Goal: Entertainment & Leisure: Consume media (video, audio)

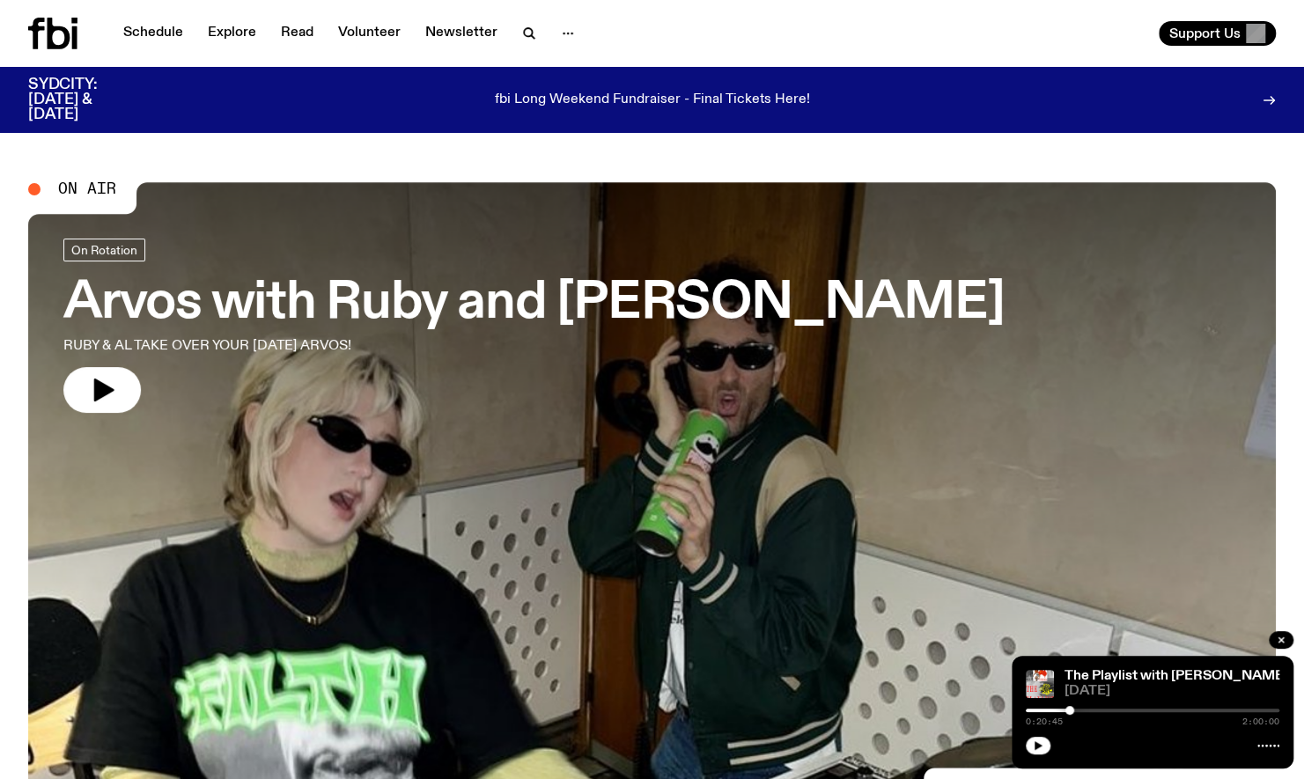
click at [159, 81] on div "fbi Long Weekend Fundraiser - Final Tickets Here!" at bounding box center [652, 100] width 994 height 45
click at [229, 37] on link "Explore" at bounding box center [232, 33] width 70 height 25
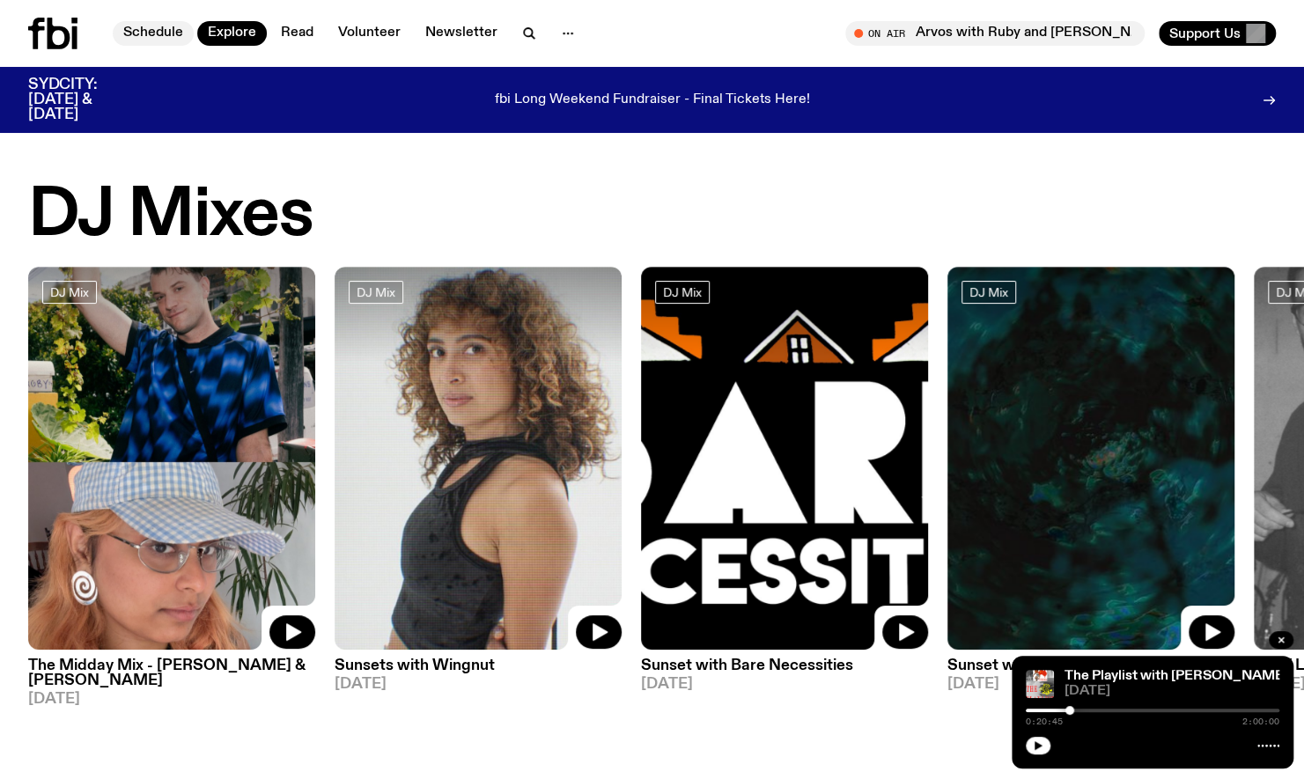
click at [167, 32] on link "Schedule" at bounding box center [153, 33] width 81 height 25
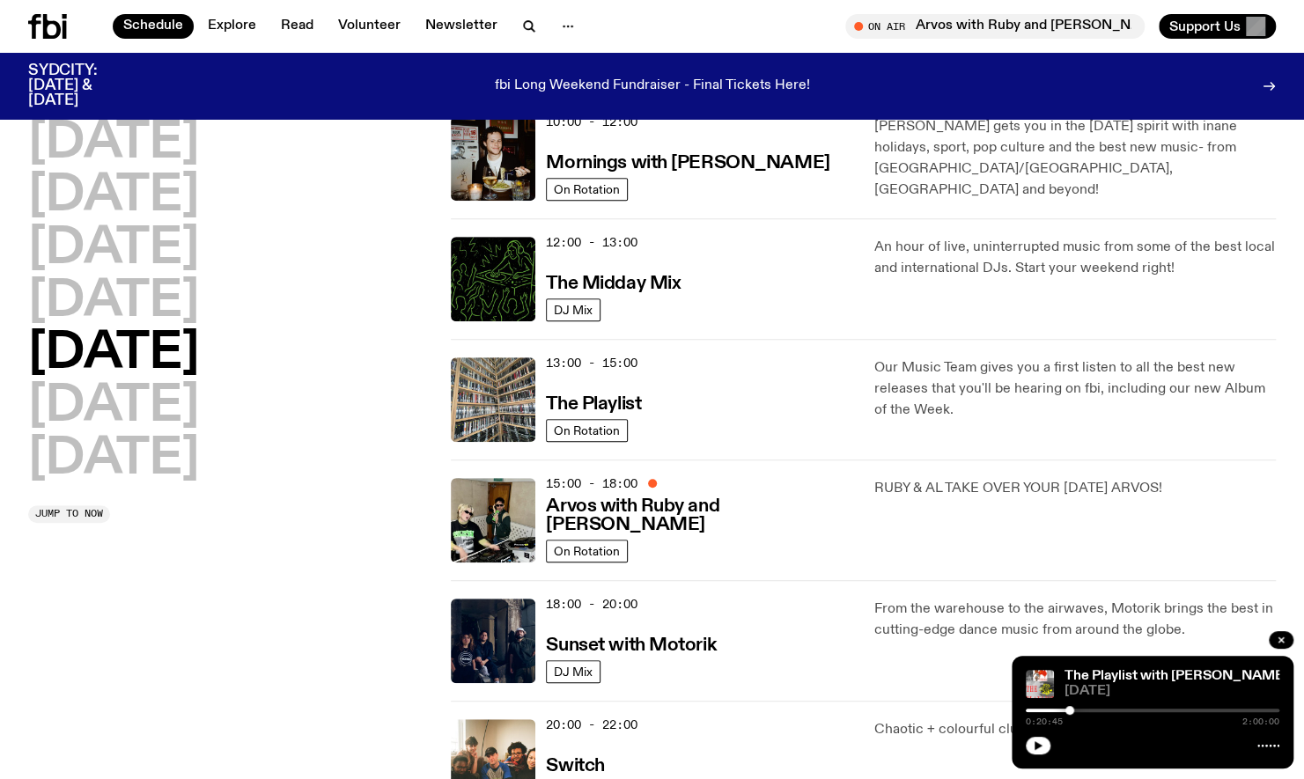
scroll to position [366, 0]
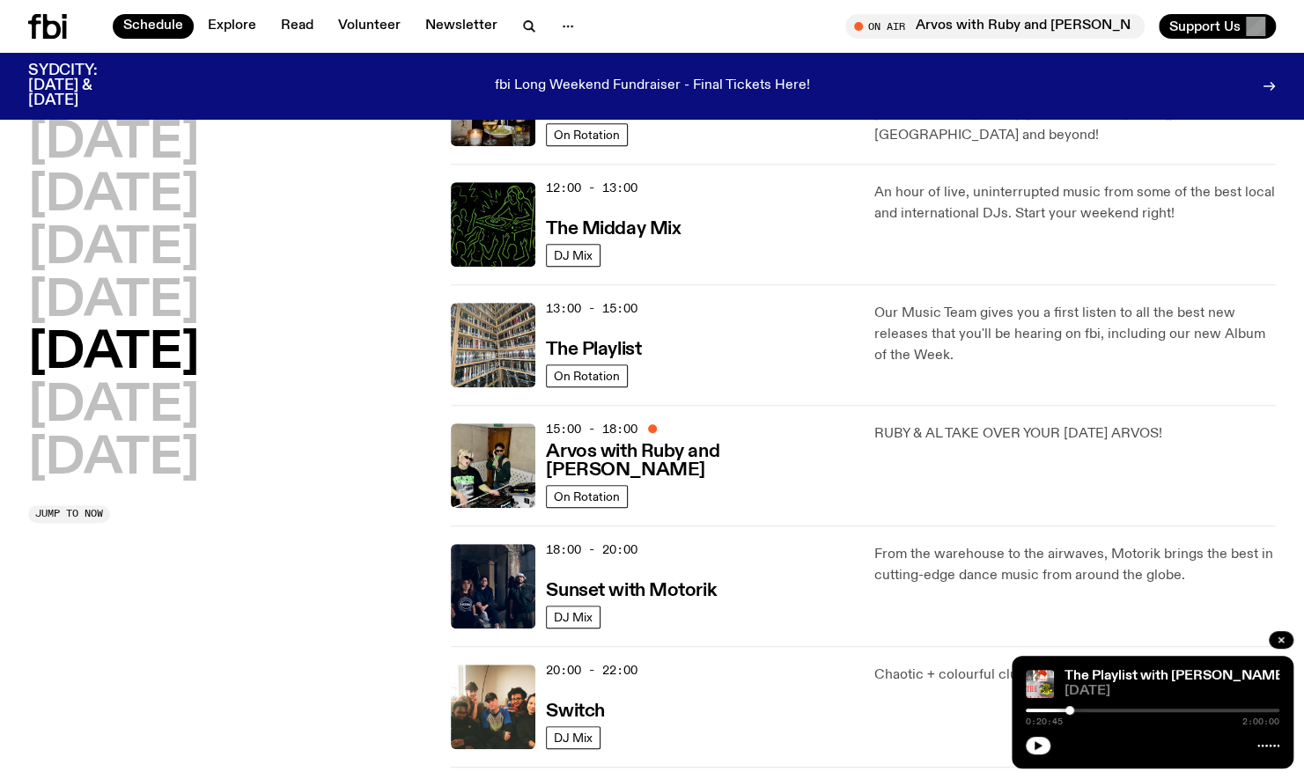
click at [628, 335] on div "13:00 - 15:00 The Playlist" at bounding box center [699, 345] width 306 height 85
click at [630, 341] on h3 "The Playlist" at bounding box center [593, 350] width 95 height 18
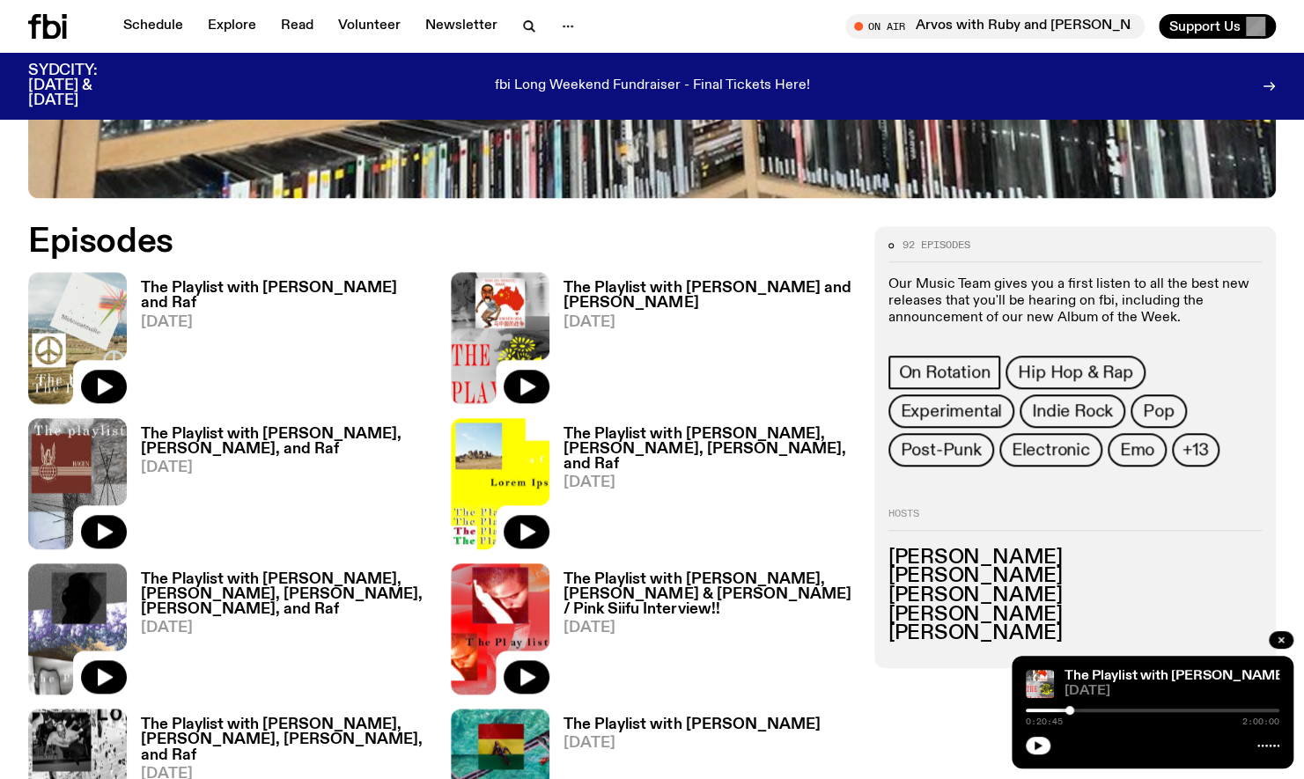
scroll to position [763, 0]
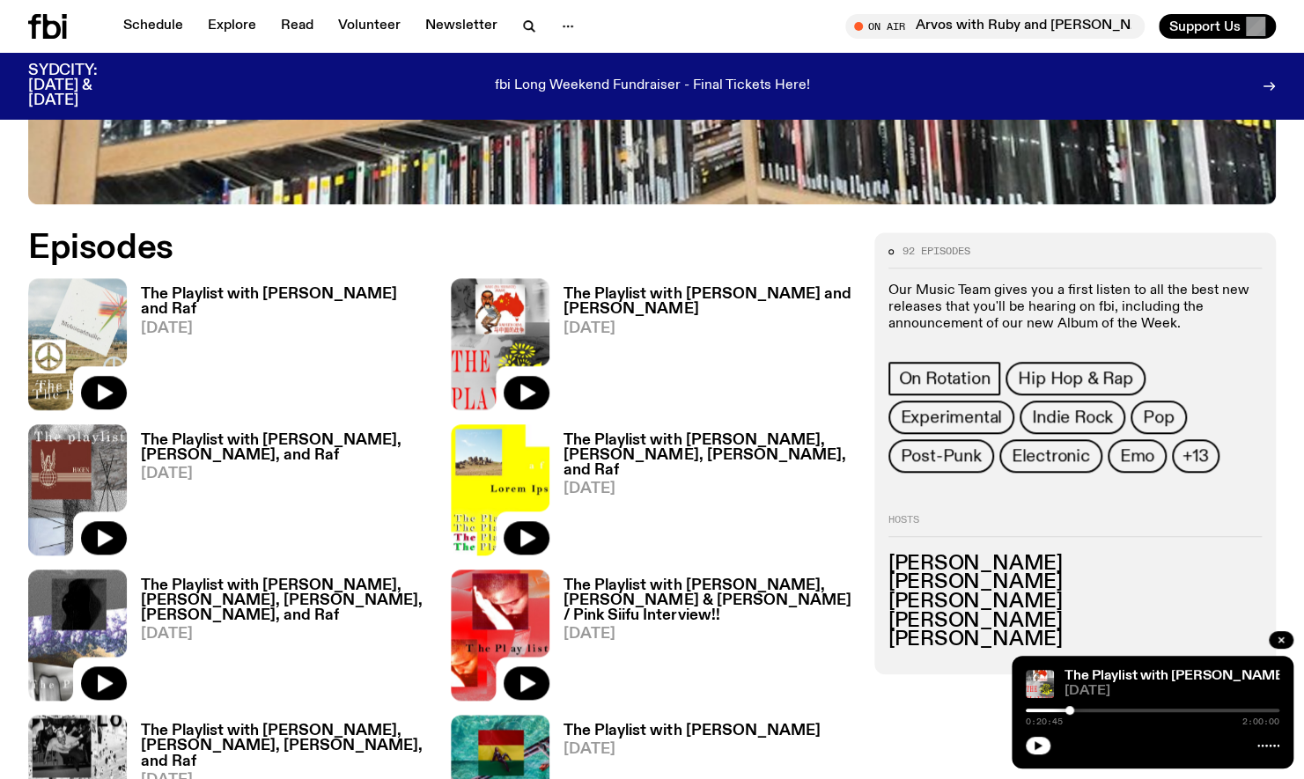
click at [238, 303] on link "The Playlist with [PERSON_NAME] and Raf [DATE]" at bounding box center [278, 348] width 303 height 122
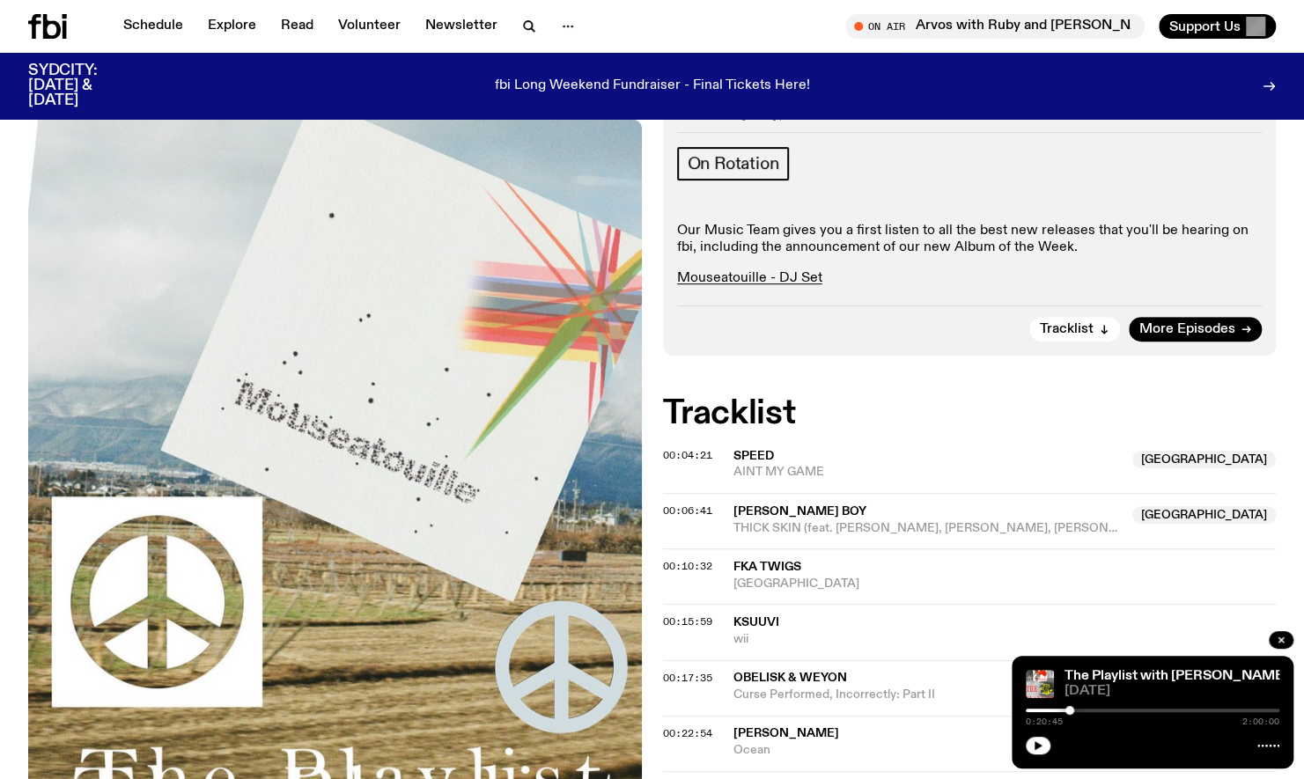
scroll to position [336, 0]
click at [670, 495] on div "00:06:41 [PERSON_NAME] Boy Australia THICK SKIN (feat. [PERSON_NAME], [PERSON_N…" at bounding box center [970, 522] width 614 height 55
click at [670, 506] on span "00:06:41" at bounding box center [687, 513] width 49 height 14
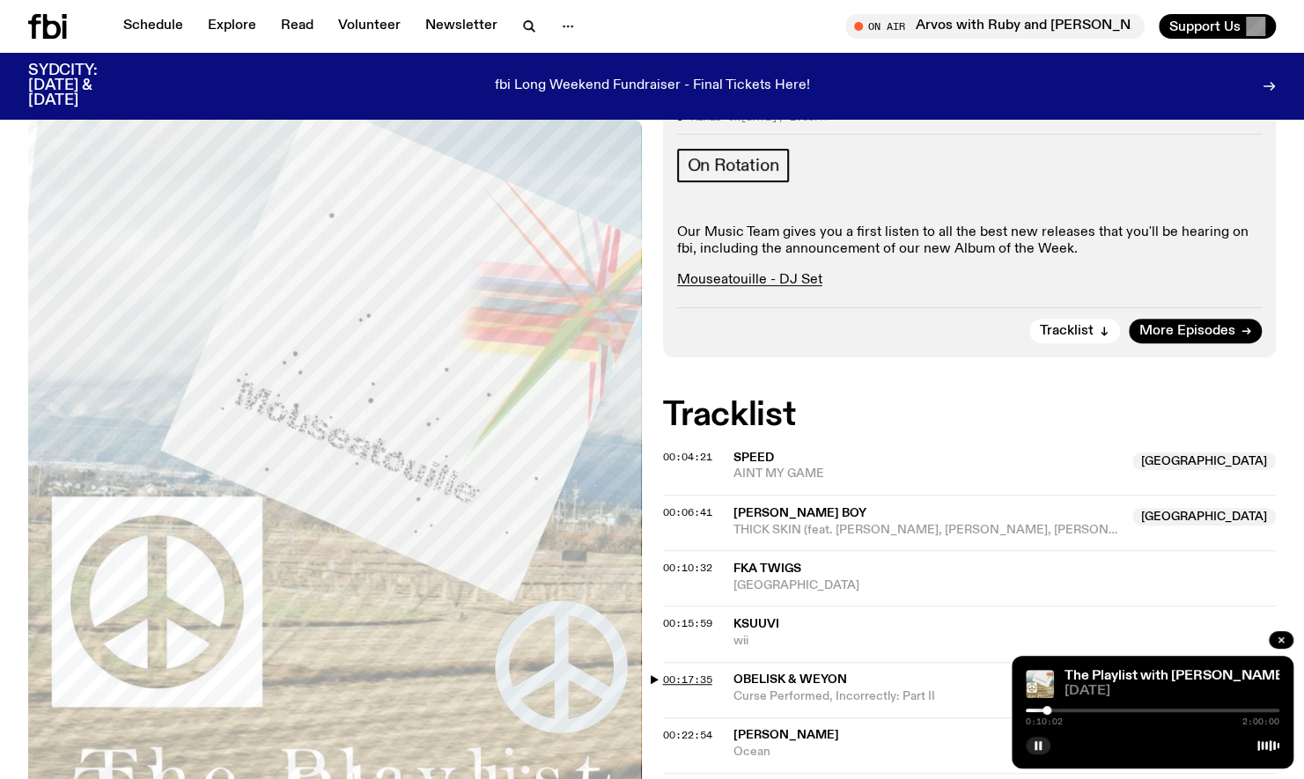
click at [696, 673] on span "00:17:35" at bounding box center [687, 680] width 49 height 14
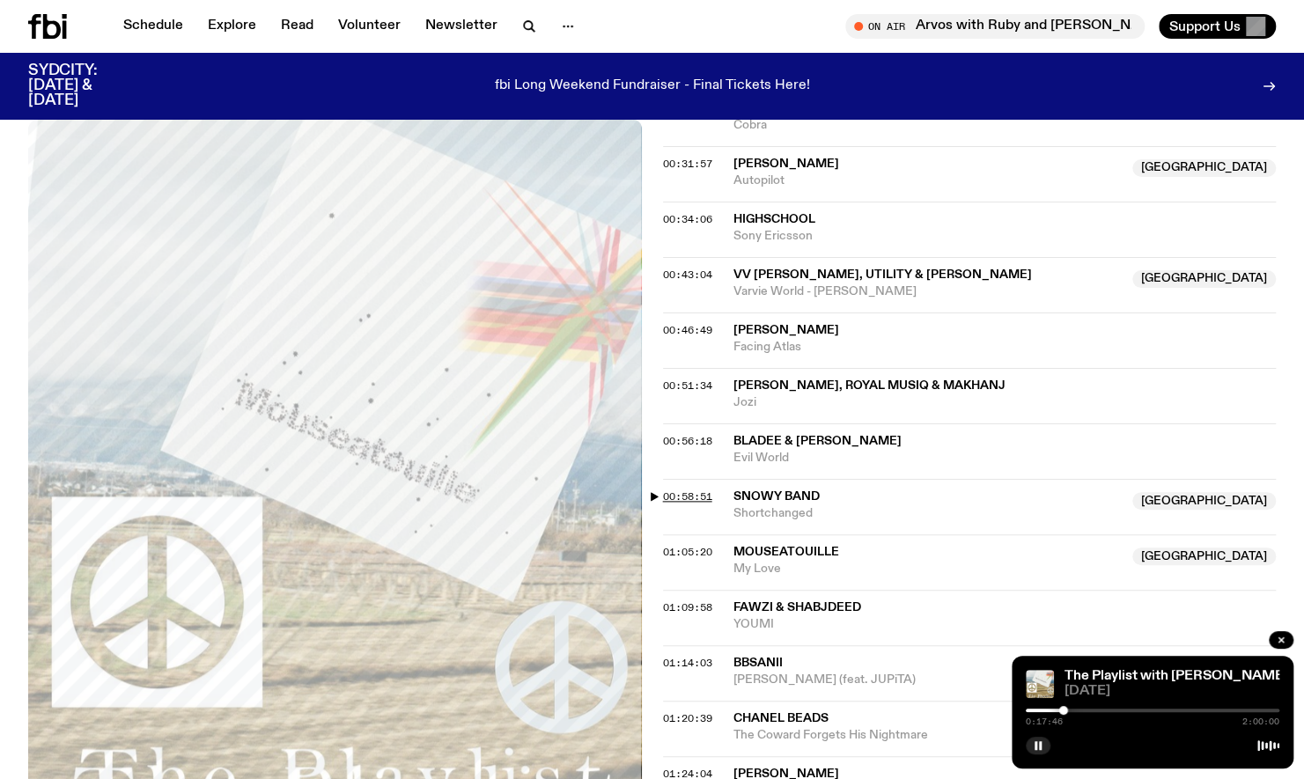
click at [698, 490] on span "00:58:51" at bounding box center [687, 497] width 49 height 14
click at [1040, 746] on rect "button" at bounding box center [1040, 746] width 3 height 9
